Goal: Information Seeking & Learning: Learn about a topic

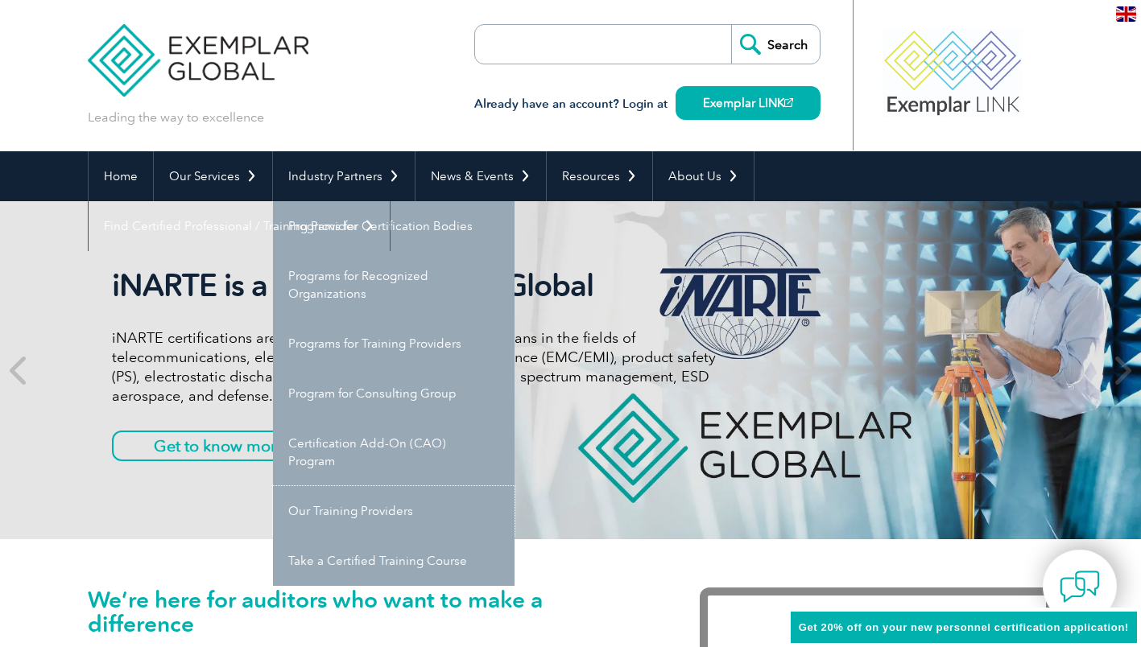
click at [389, 510] on link "Our Training Providers" at bounding box center [394, 511] width 242 height 50
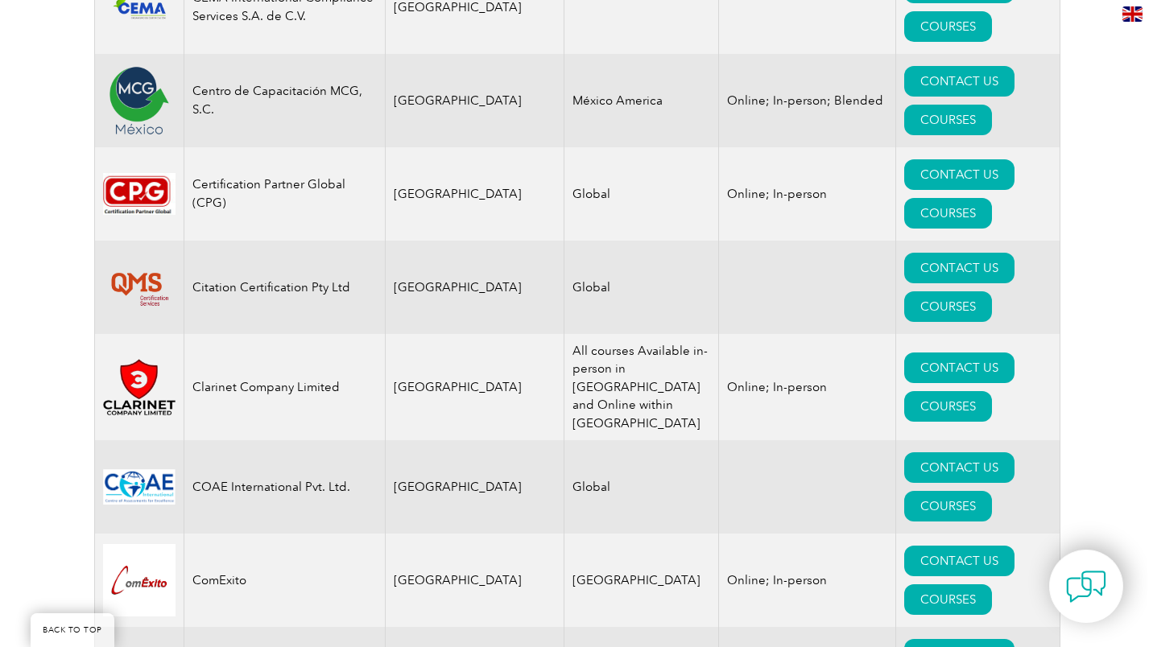
scroll to position [5074, 0]
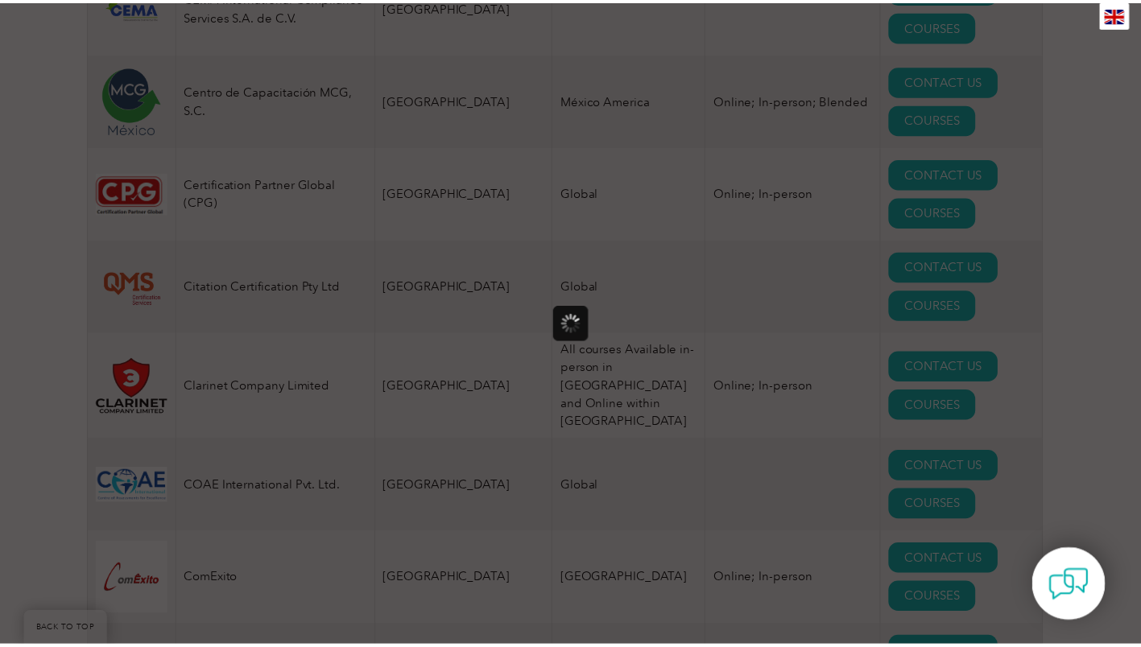
scroll to position [0, 0]
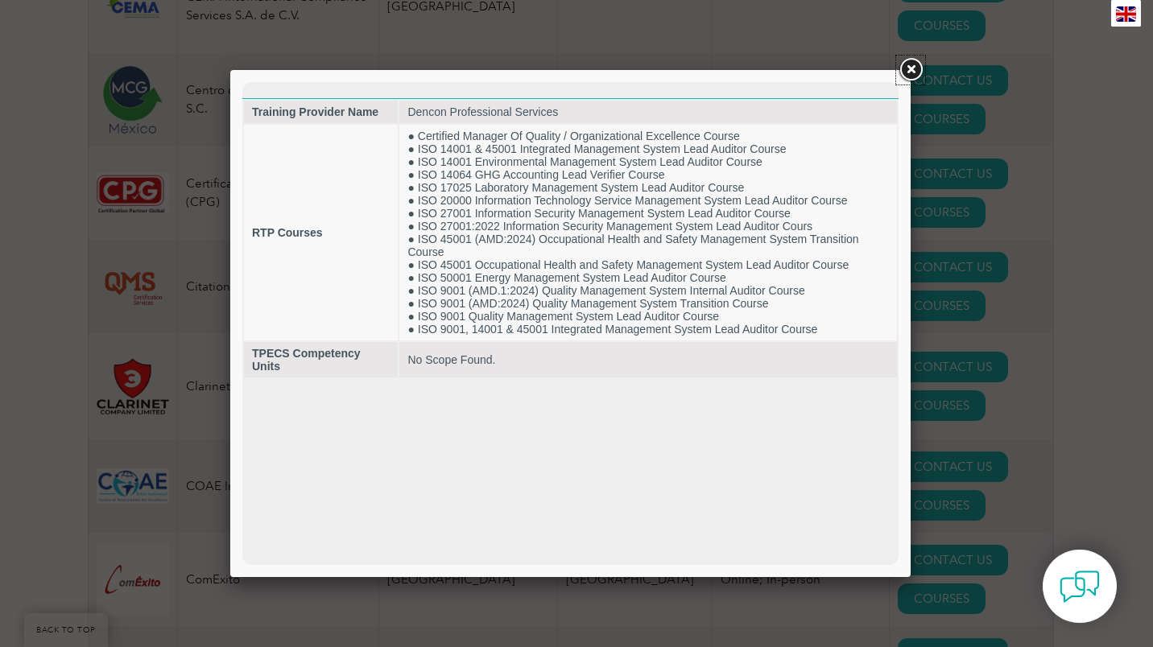
click at [911, 64] on link at bounding box center [910, 70] width 29 height 29
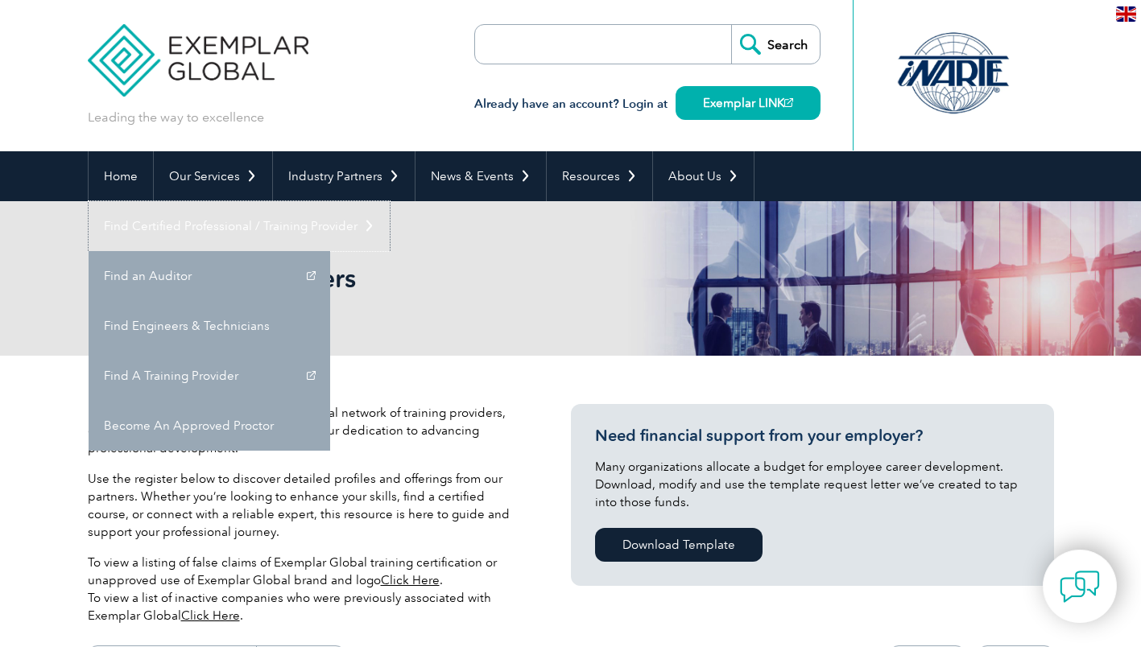
click at [390, 201] on link "Find Certified Professional / Training Provider" at bounding box center [239, 226] width 301 height 50
click at [330, 251] on link "Find an Auditor" at bounding box center [210, 276] width 242 height 50
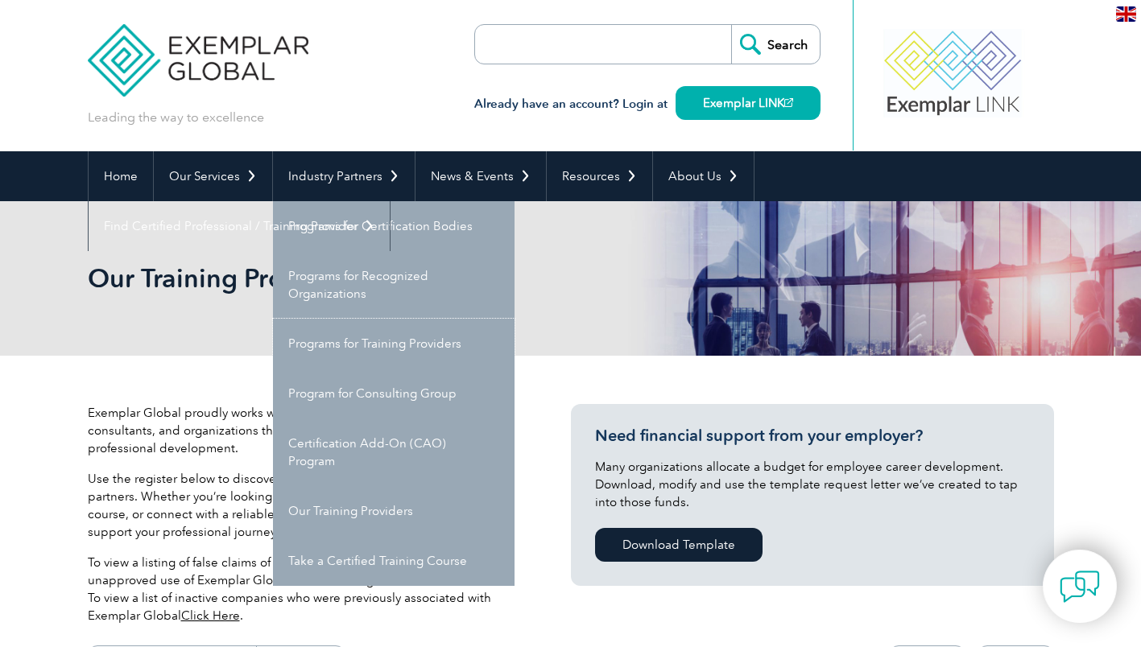
click at [448, 344] on link "Programs for Training Providers" at bounding box center [394, 344] width 242 height 50
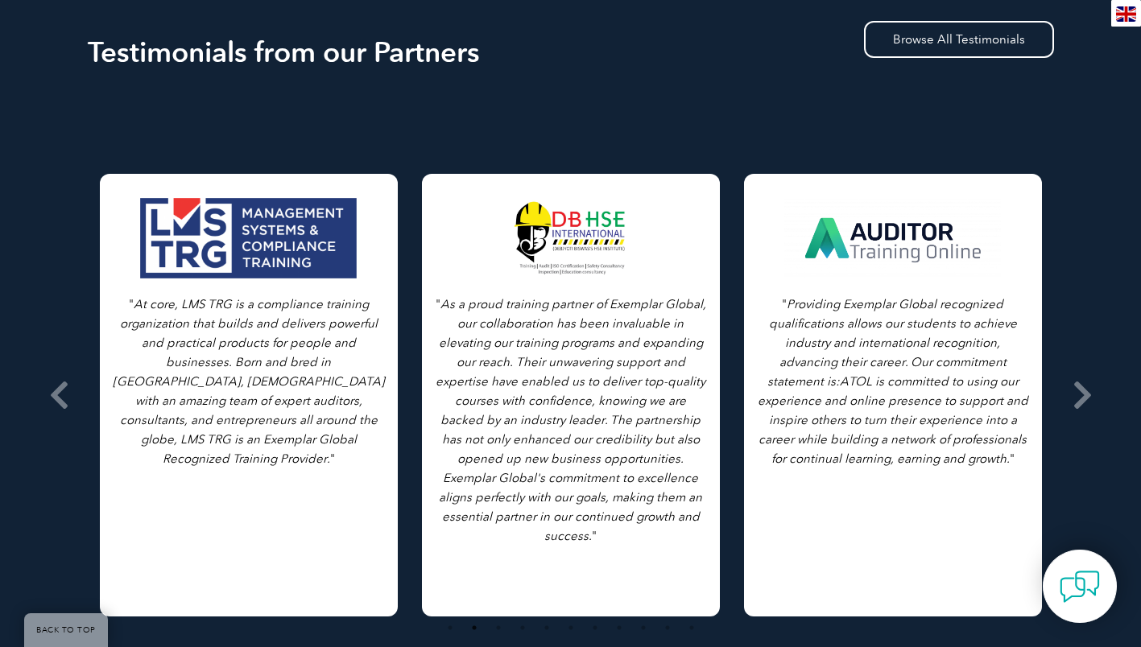
scroll to position [2170, 0]
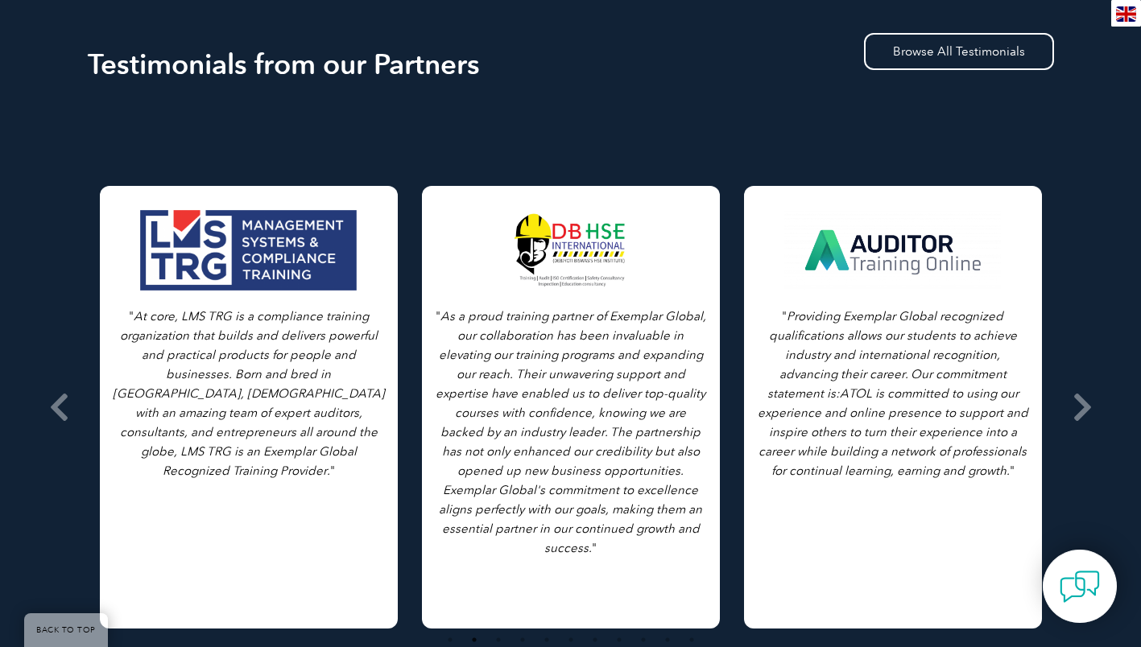
click at [60, 407] on icon at bounding box center [59, 407] width 20 height 0
click at [68, 407] on icon at bounding box center [59, 407] width 20 height 0
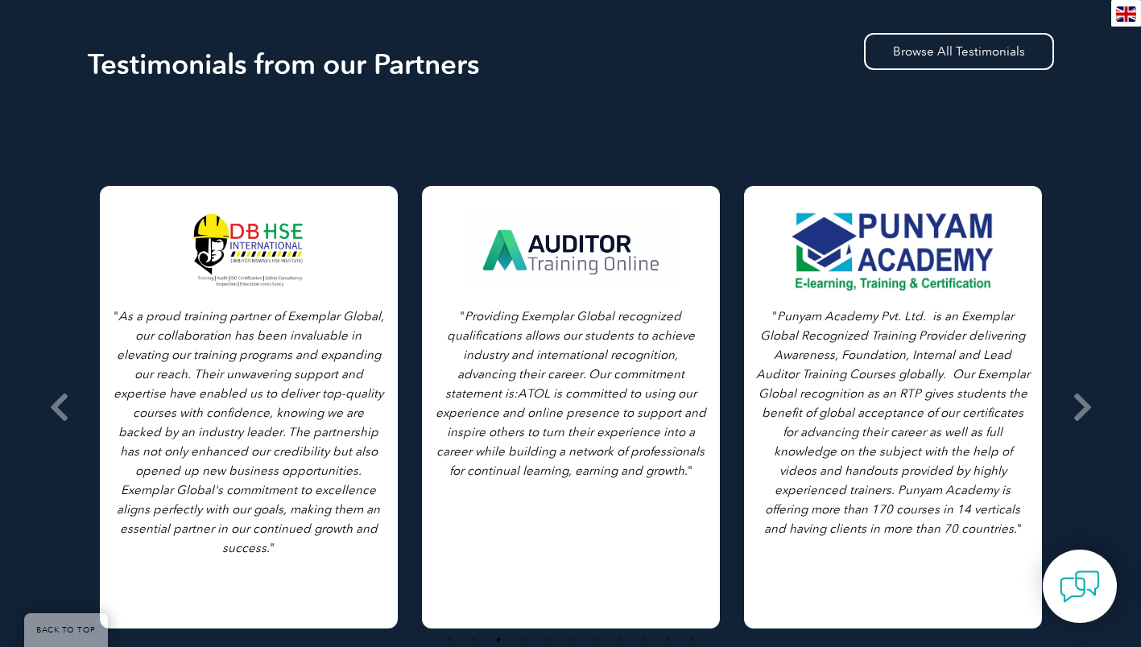
click at [68, 407] on icon at bounding box center [59, 407] width 20 height 0
click at [1083, 407] on icon at bounding box center [1082, 407] width 20 height 0
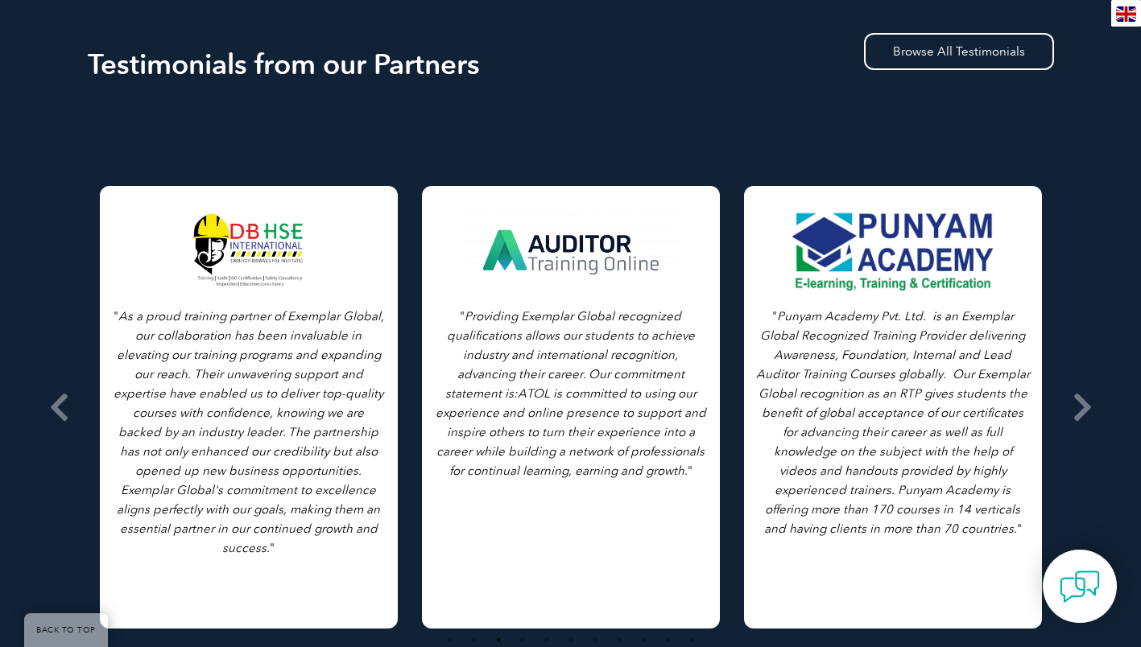
scroll to position [2171, 0]
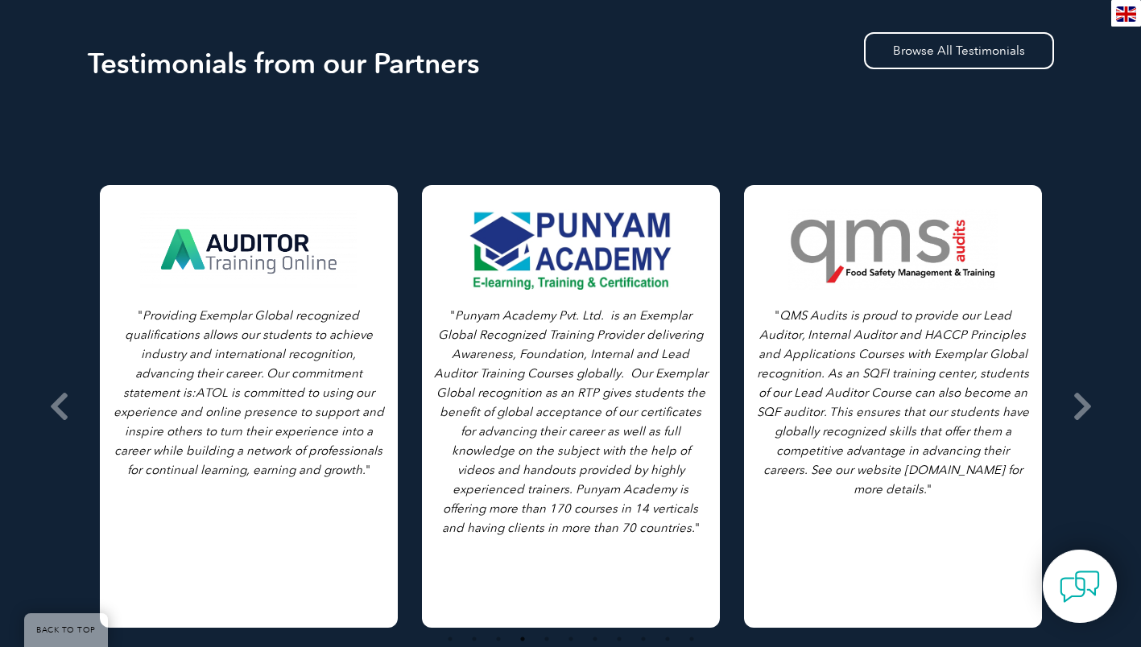
click at [56, 407] on icon at bounding box center [59, 407] width 20 height 0
click at [50, 407] on icon at bounding box center [59, 407] width 20 height 0
click at [54, 407] on icon at bounding box center [59, 407] width 20 height 0
click at [58, 407] on icon at bounding box center [59, 407] width 20 height 0
click at [54, 407] on icon at bounding box center [59, 407] width 20 height 0
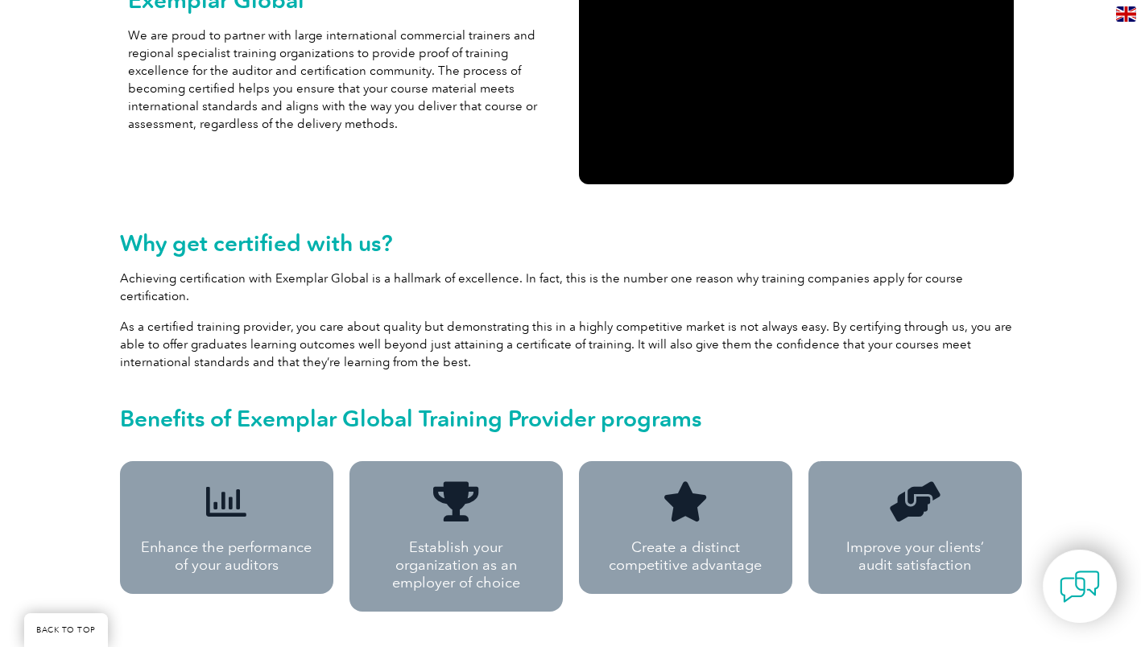
scroll to position [0, 0]
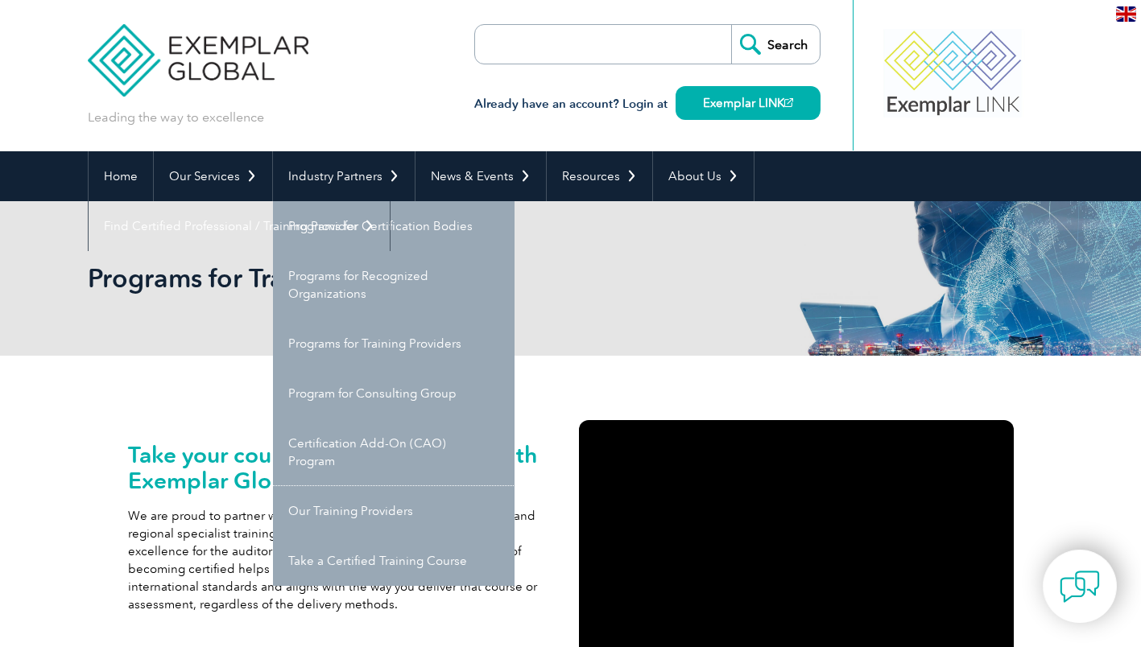
click at [386, 514] on link "Our Training Providers" at bounding box center [394, 511] width 242 height 50
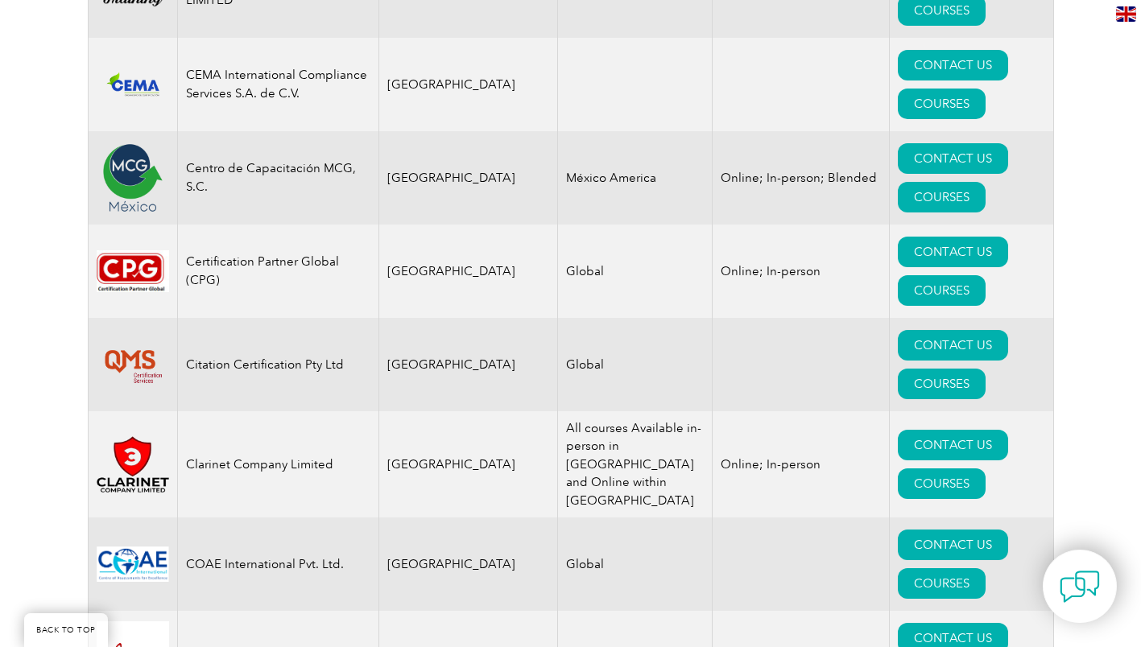
scroll to position [4997, 0]
